Goal: Information Seeking & Learning: Learn about a topic

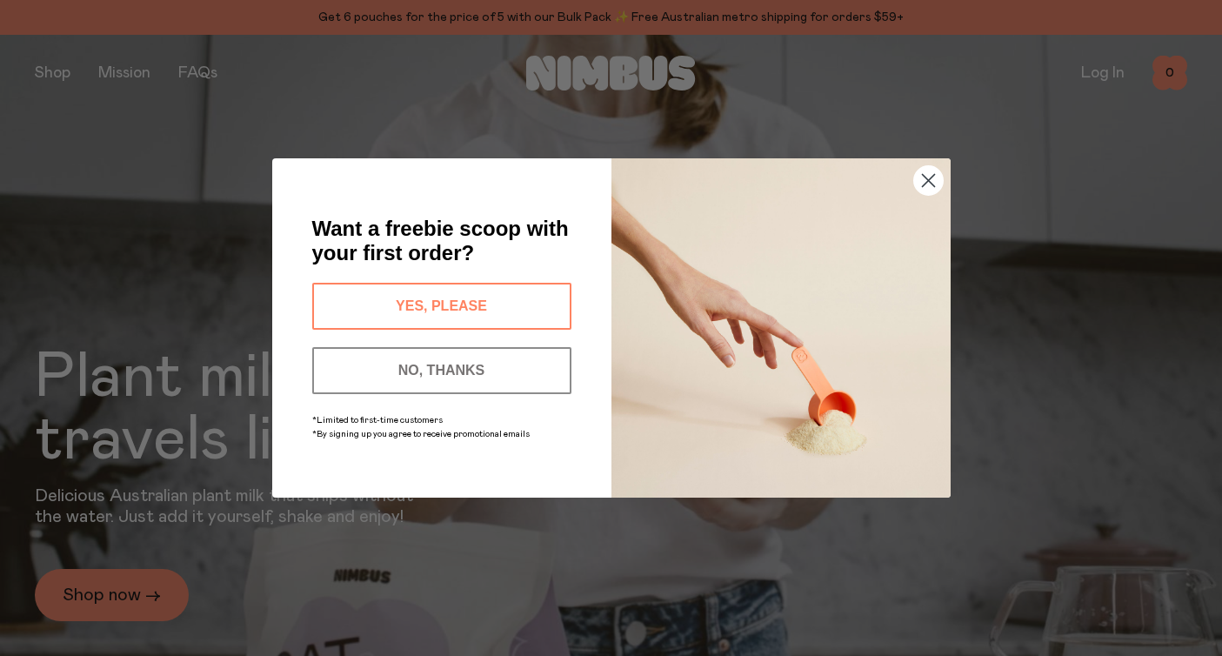
click at [930, 176] on circle "Close dialog" at bounding box center [927, 180] width 29 height 29
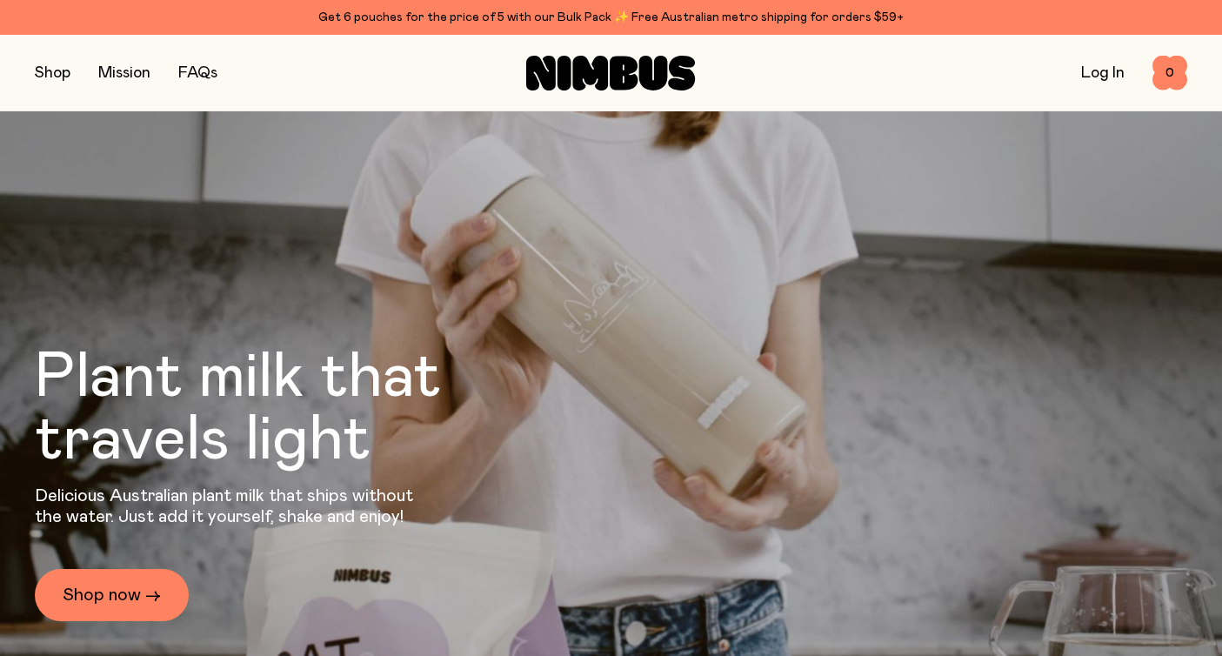
click at [208, 75] on link "FAQs" at bounding box center [197, 73] width 39 height 16
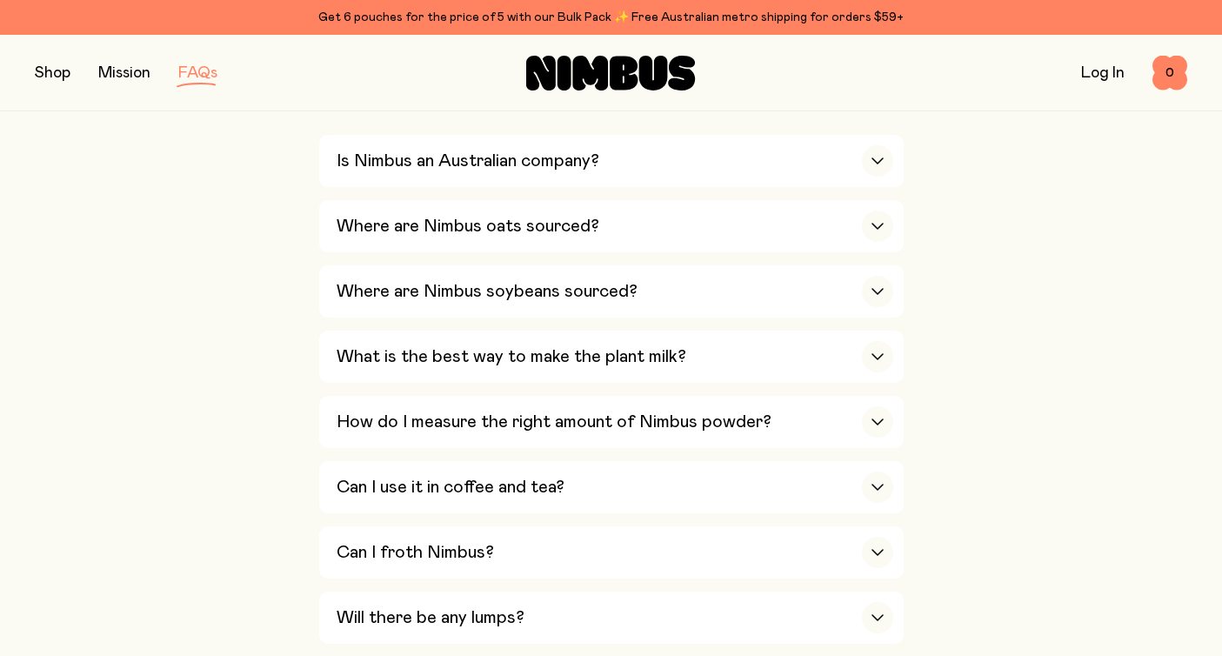
scroll to position [455, 0]
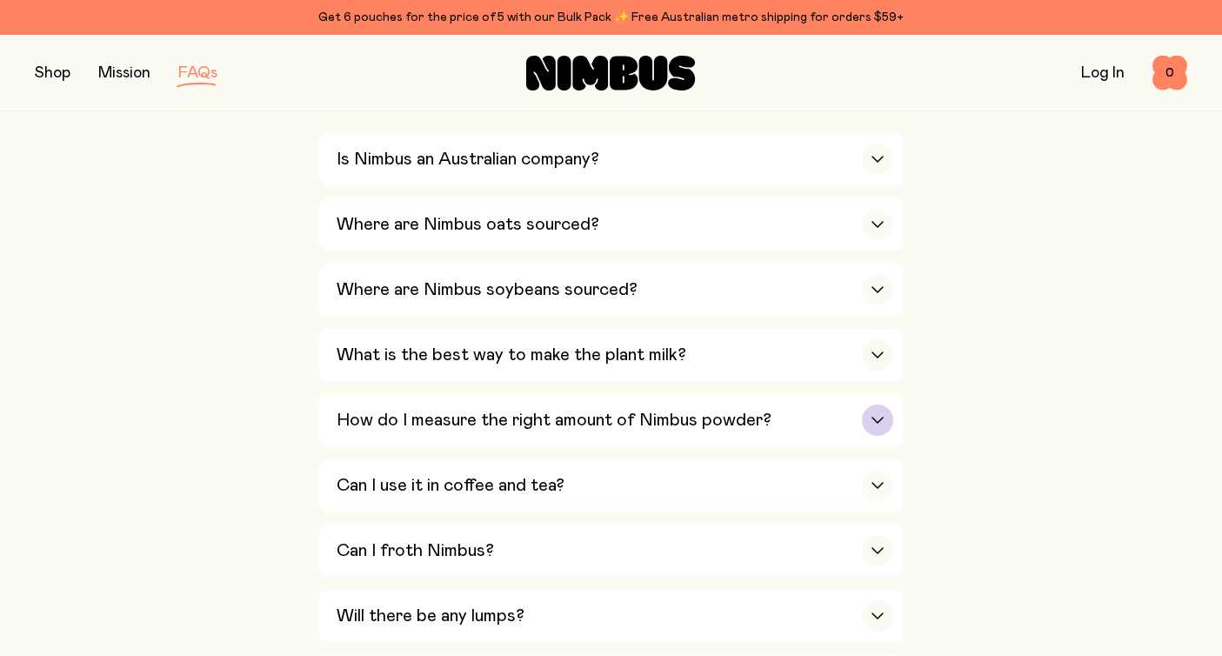
click at [346, 424] on h3 "How do I measure the right amount of Nimbus powder?" at bounding box center [554, 420] width 435 height 21
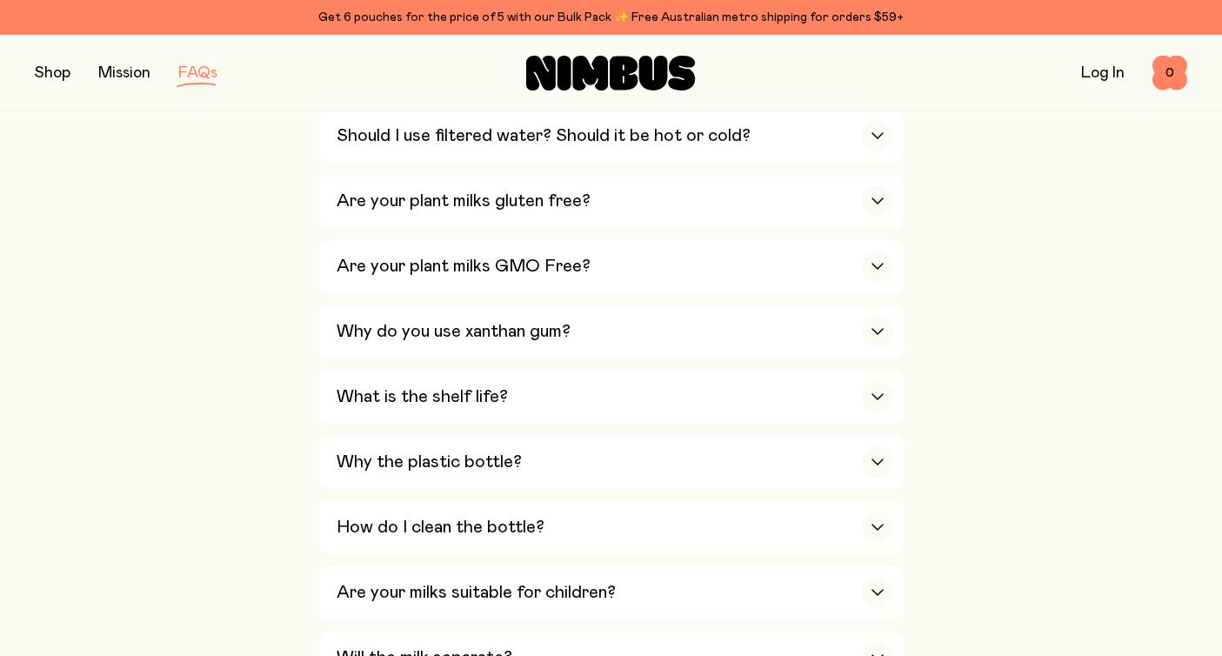
scroll to position [1128, 0]
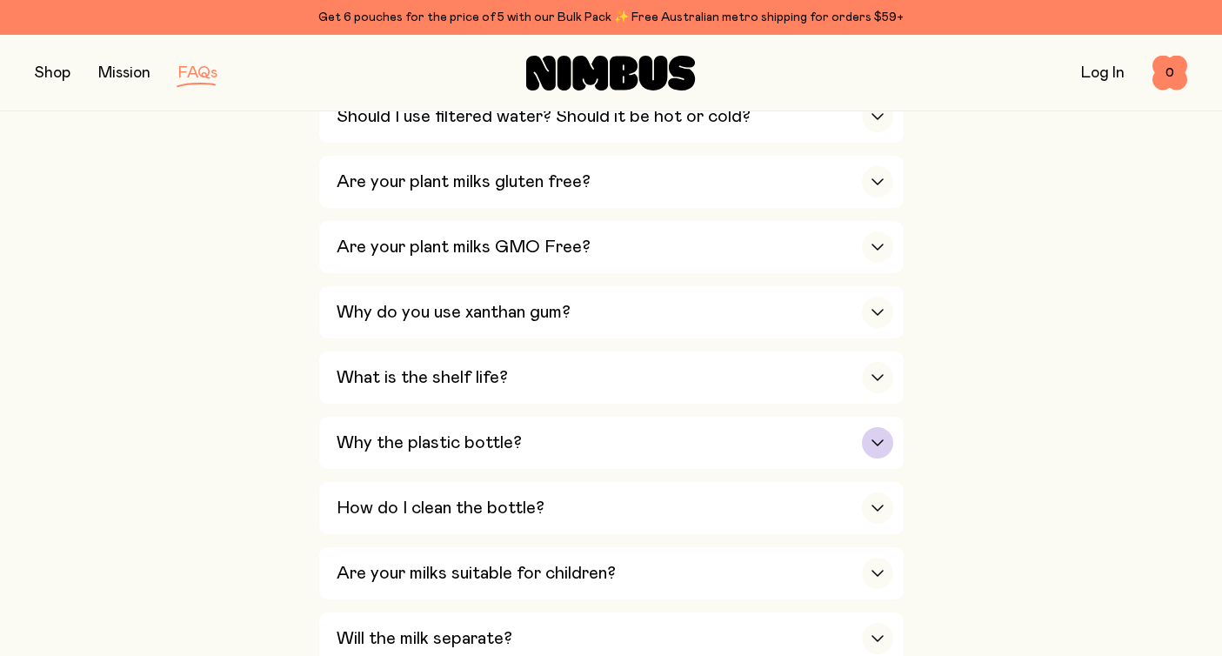
click at [372, 440] on h3 "Why the plastic bottle?" at bounding box center [429, 442] width 185 height 21
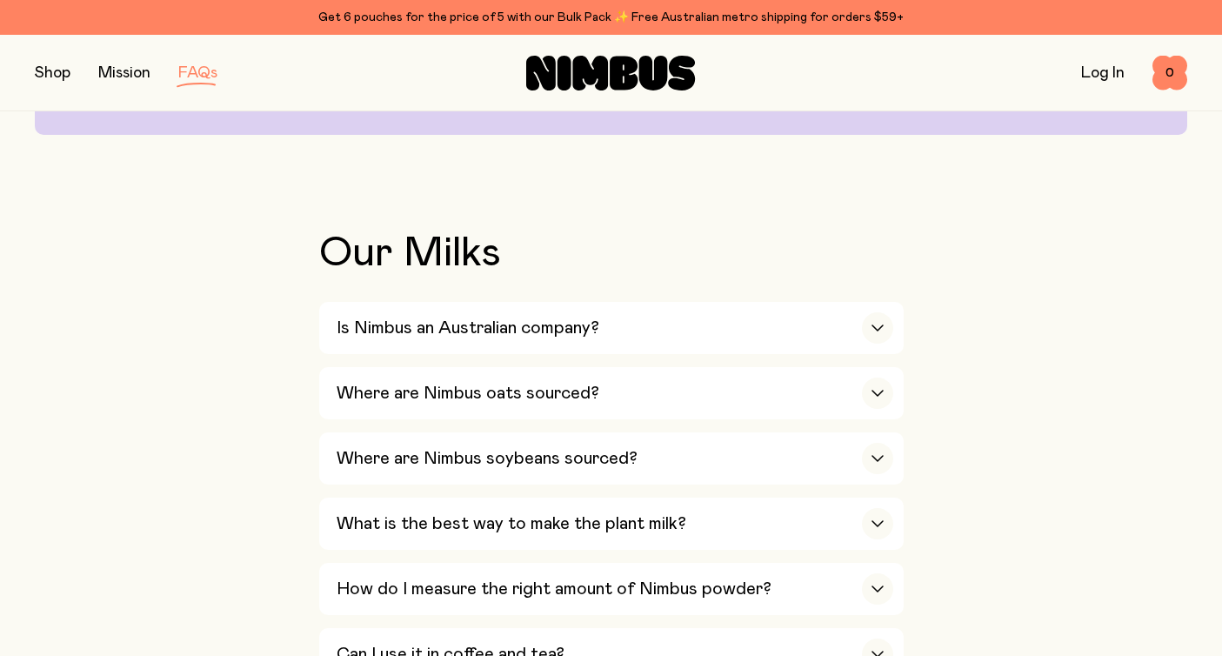
scroll to position [287, 0]
click at [326, 518] on button "What is the best way to make the plant milk? We recommend making your Nimbus mi…" at bounding box center [611, 523] width 585 height 52
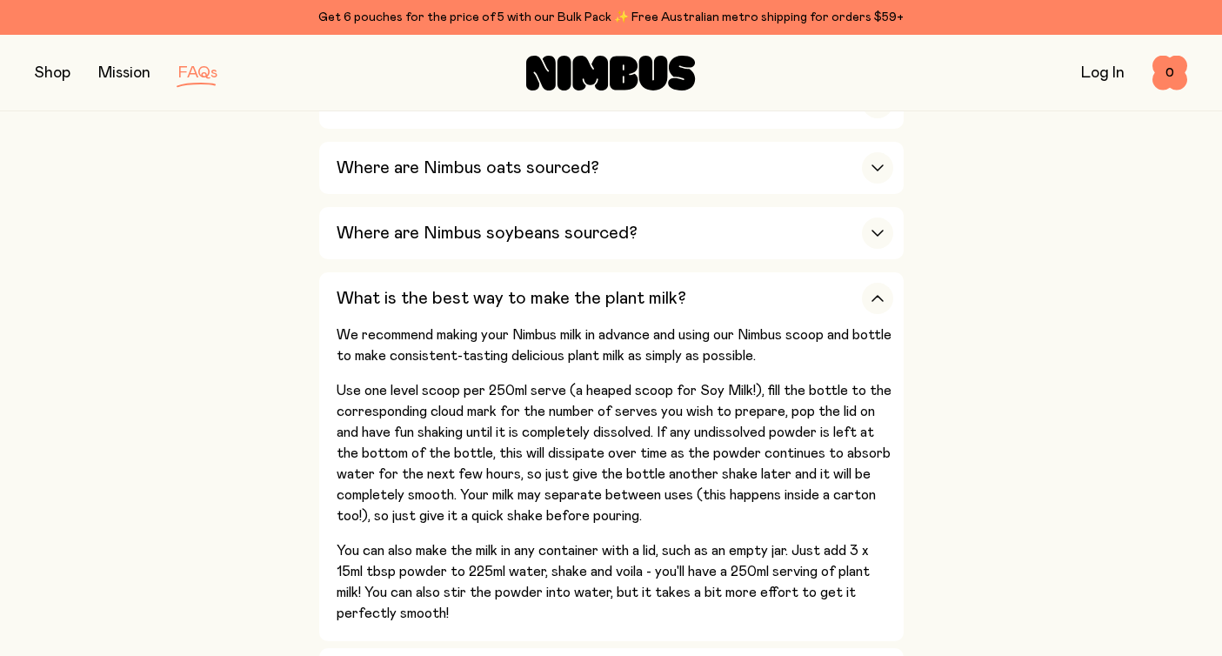
scroll to position [521, 0]
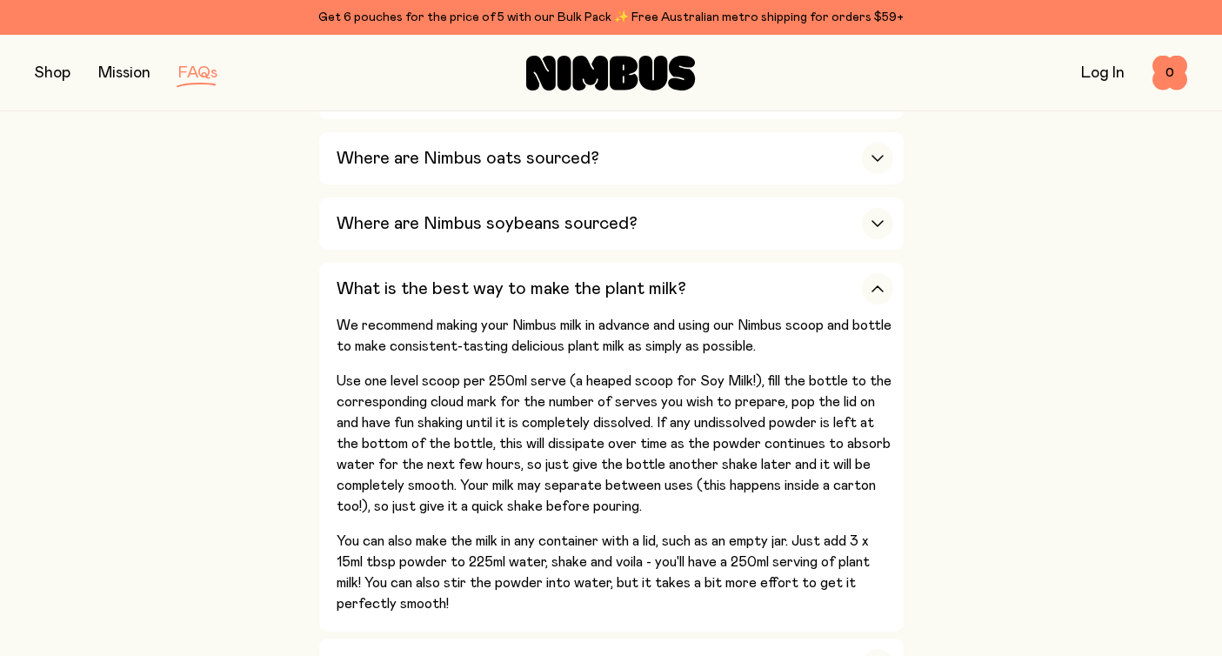
click at [68, 70] on button "button" at bounding box center [53, 73] width 36 height 24
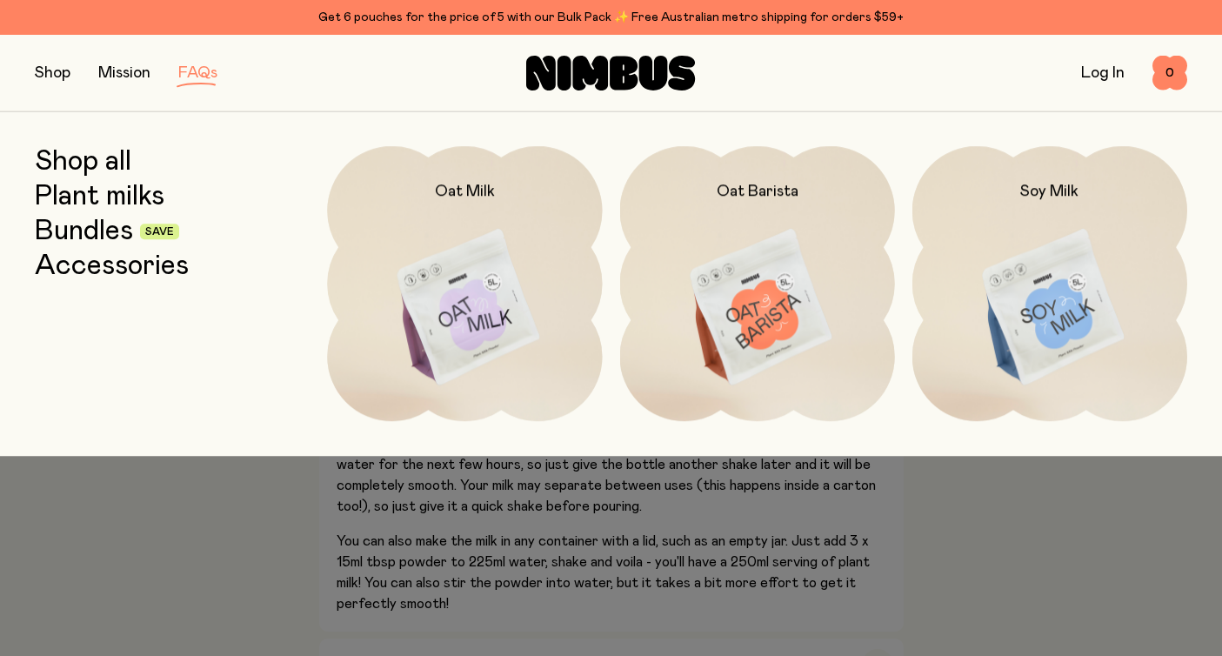
click at [122, 63] on div "Mission" at bounding box center [124, 73] width 52 height 24
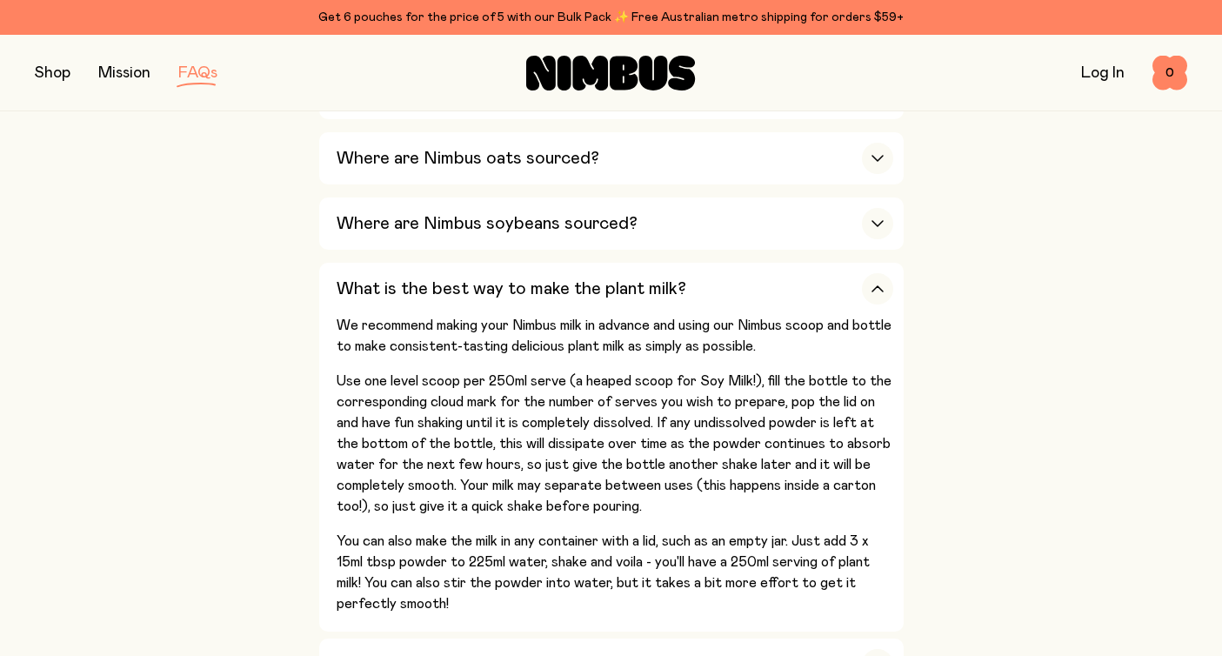
click at [120, 83] on div "Mission" at bounding box center [124, 73] width 52 height 24
click at [120, 75] on link "Mission" at bounding box center [124, 73] width 52 height 16
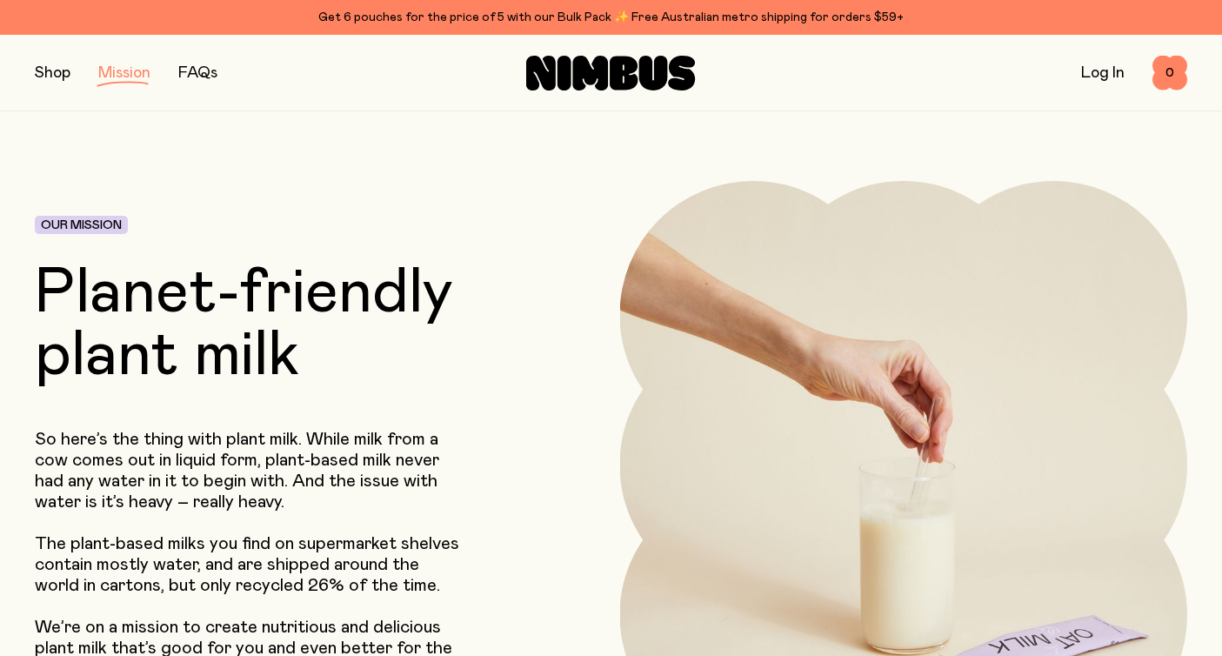
click at [57, 78] on button "button" at bounding box center [53, 73] width 36 height 24
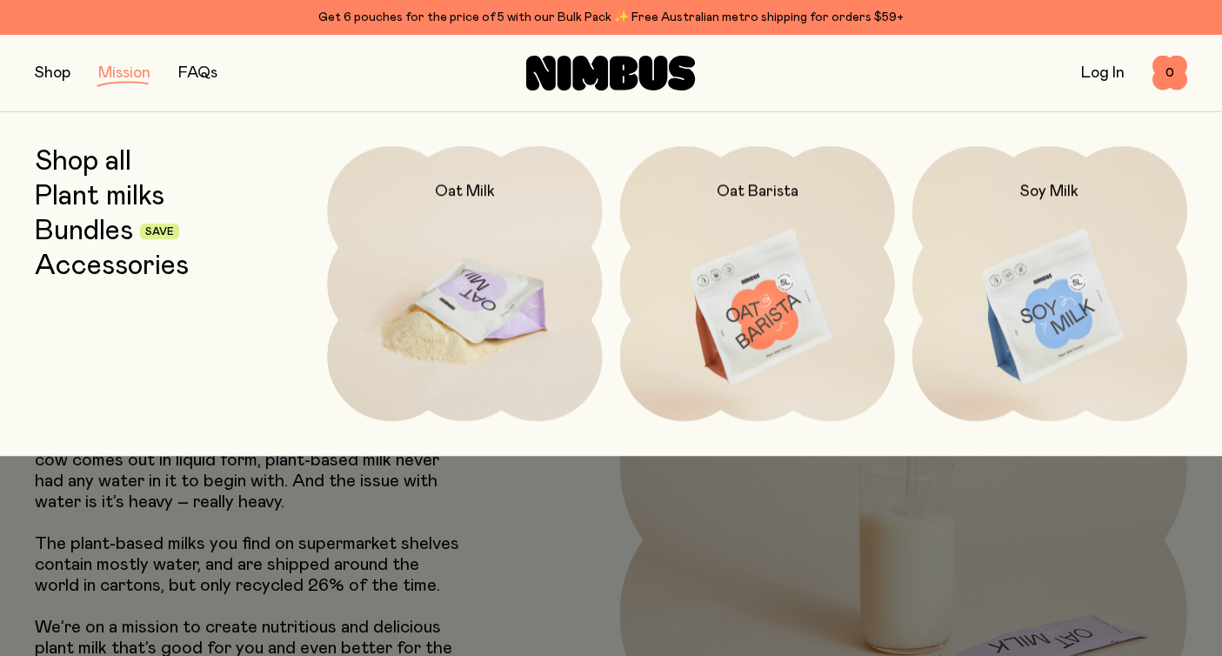
click at [443, 295] on img at bounding box center [464, 308] width 275 height 324
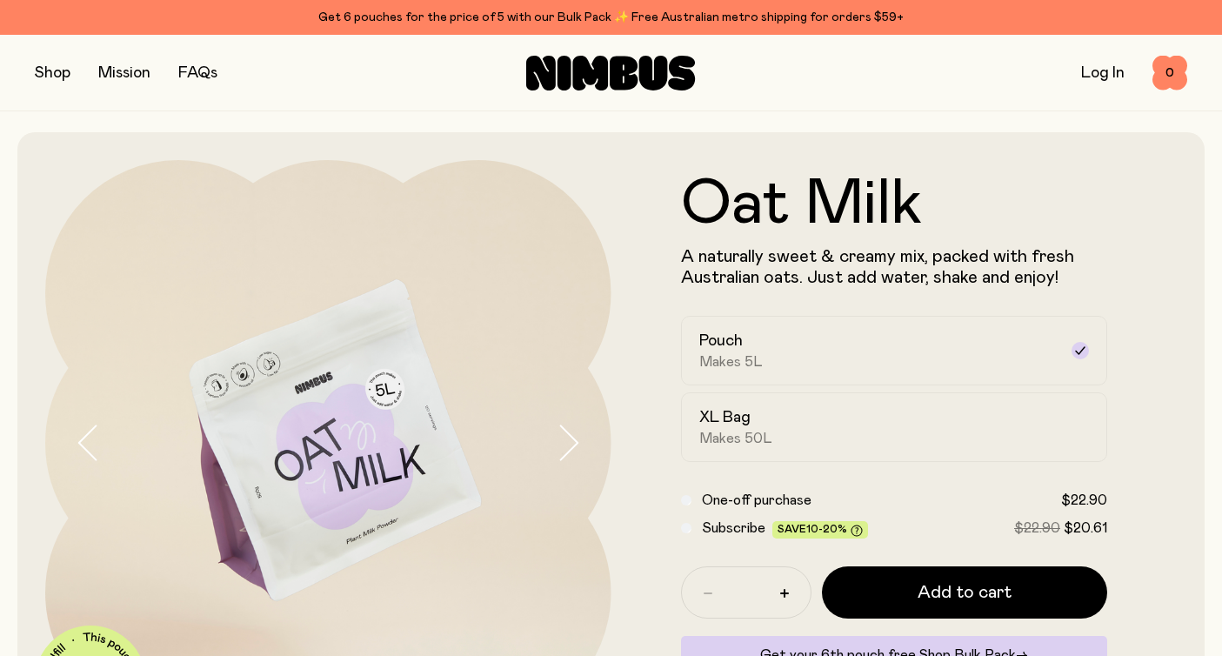
click at [365, 392] on img at bounding box center [328, 443] width 566 height 566
click at [717, 358] on span "Makes 5L" at bounding box center [730, 361] width 63 height 17
click at [139, 75] on link "Mission" at bounding box center [124, 73] width 52 height 16
